Goal: Information Seeking & Learning: Learn about a topic

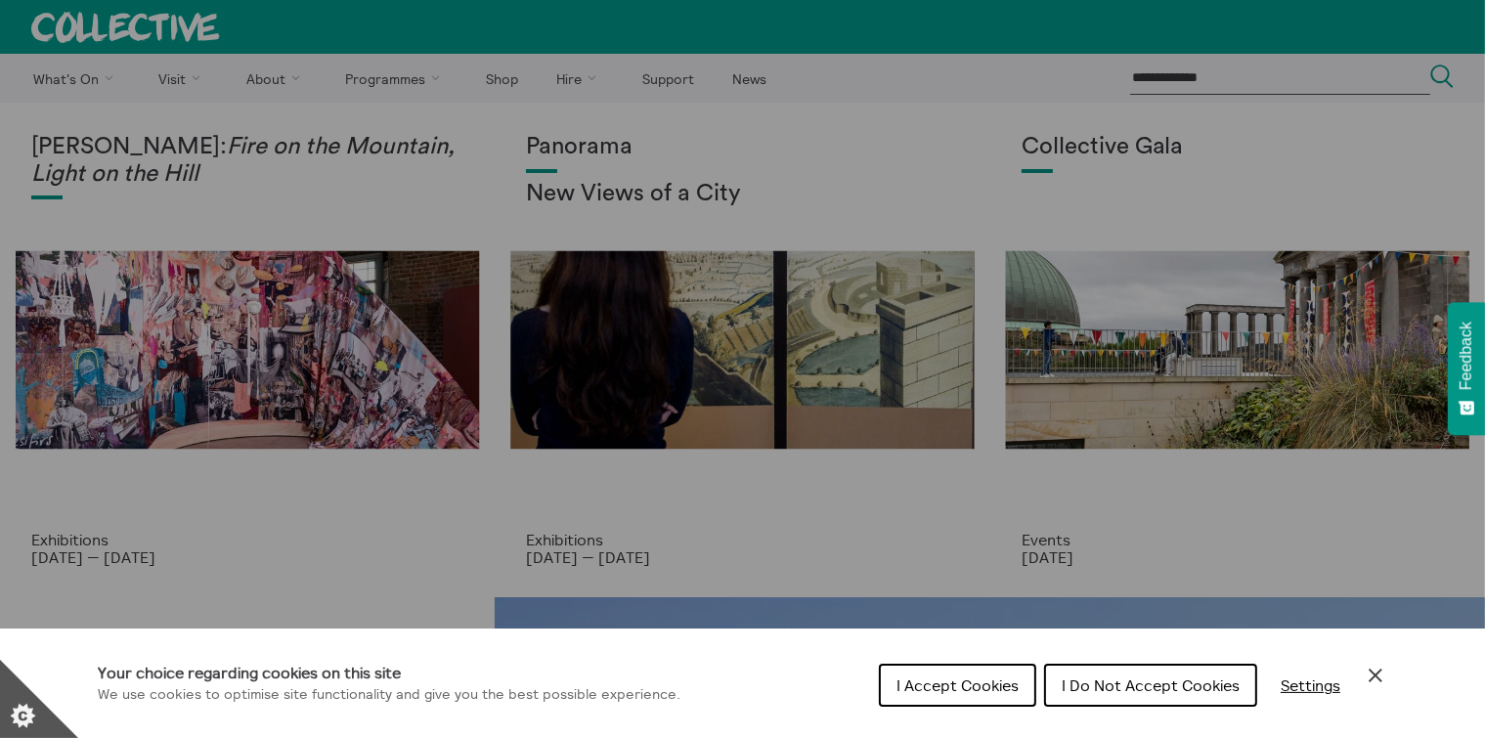
click at [935, 686] on span "I Accept Cookies" at bounding box center [958, 686] width 122 height 20
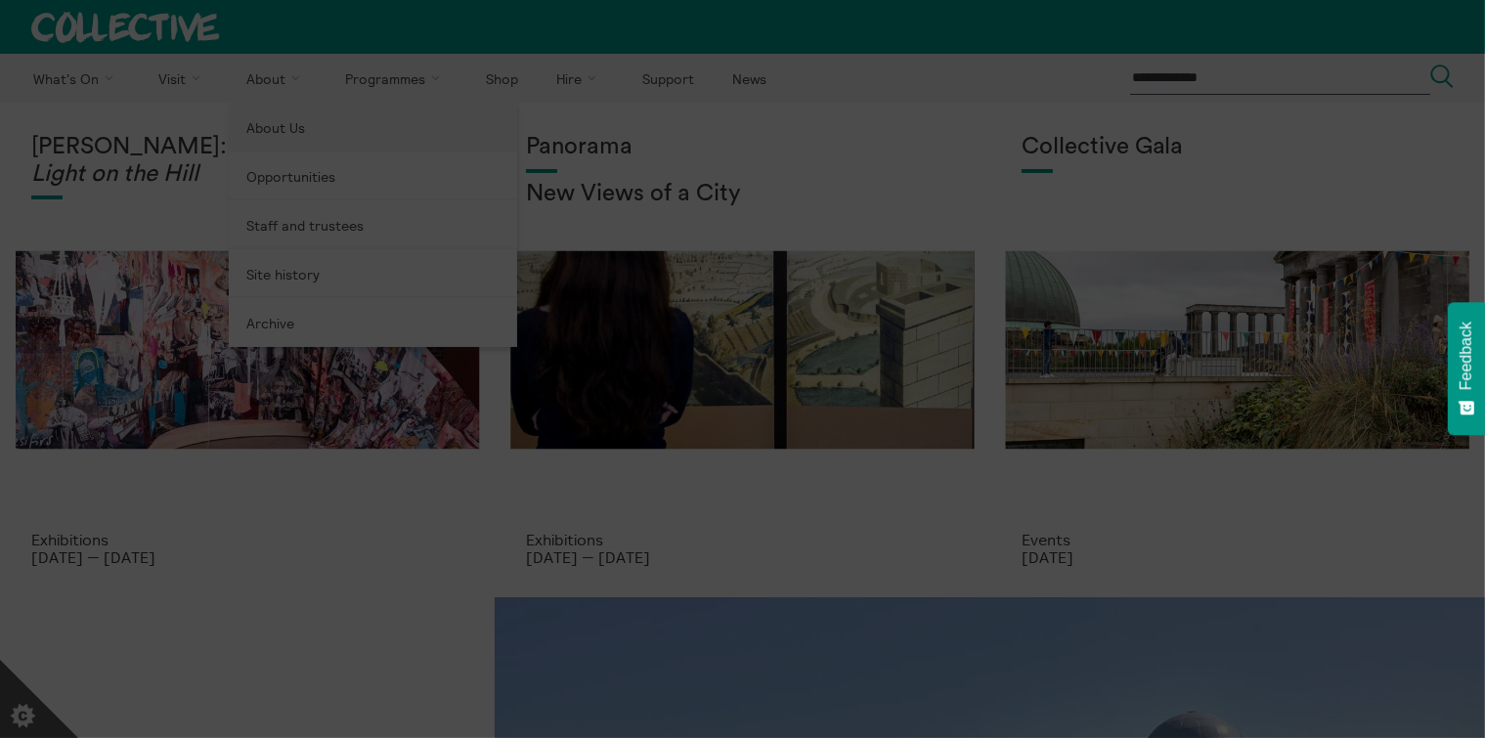
click at [265, 114] on section "**********" at bounding box center [742, 369] width 1485 height 738
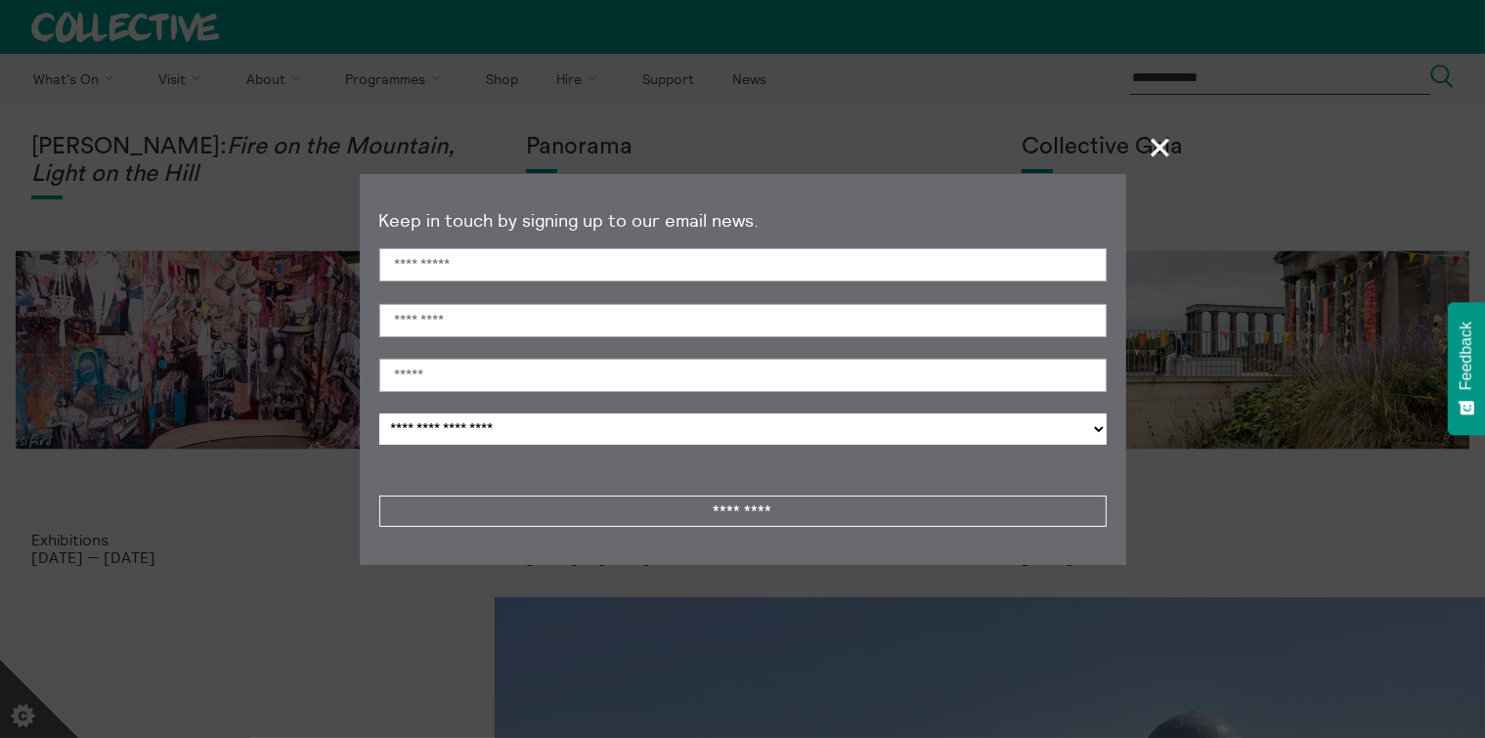
click at [1162, 145] on span "+" at bounding box center [1161, 147] width 58 height 58
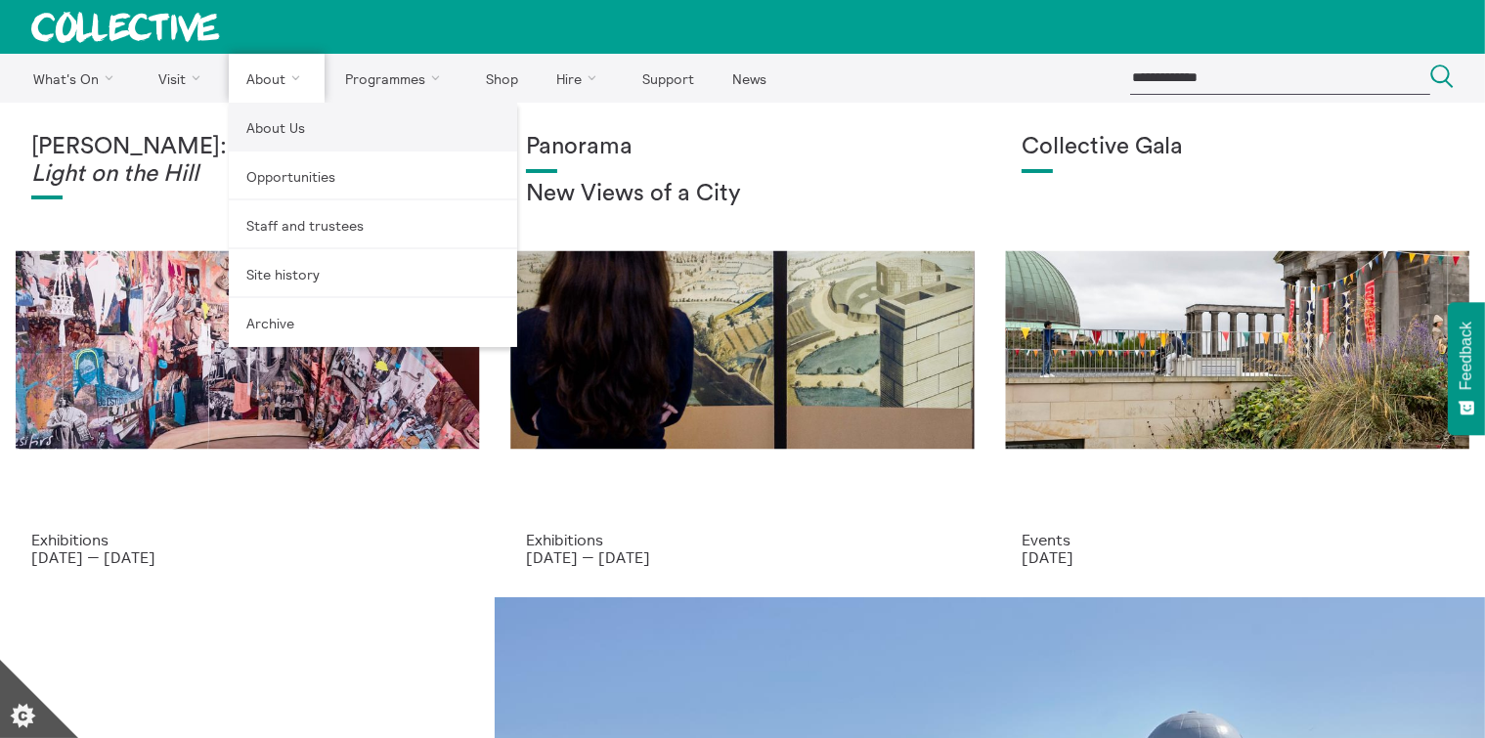
click at [286, 131] on link "About Us" at bounding box center [373, 127] width 288 height 49
